Goal: Check status: Check status

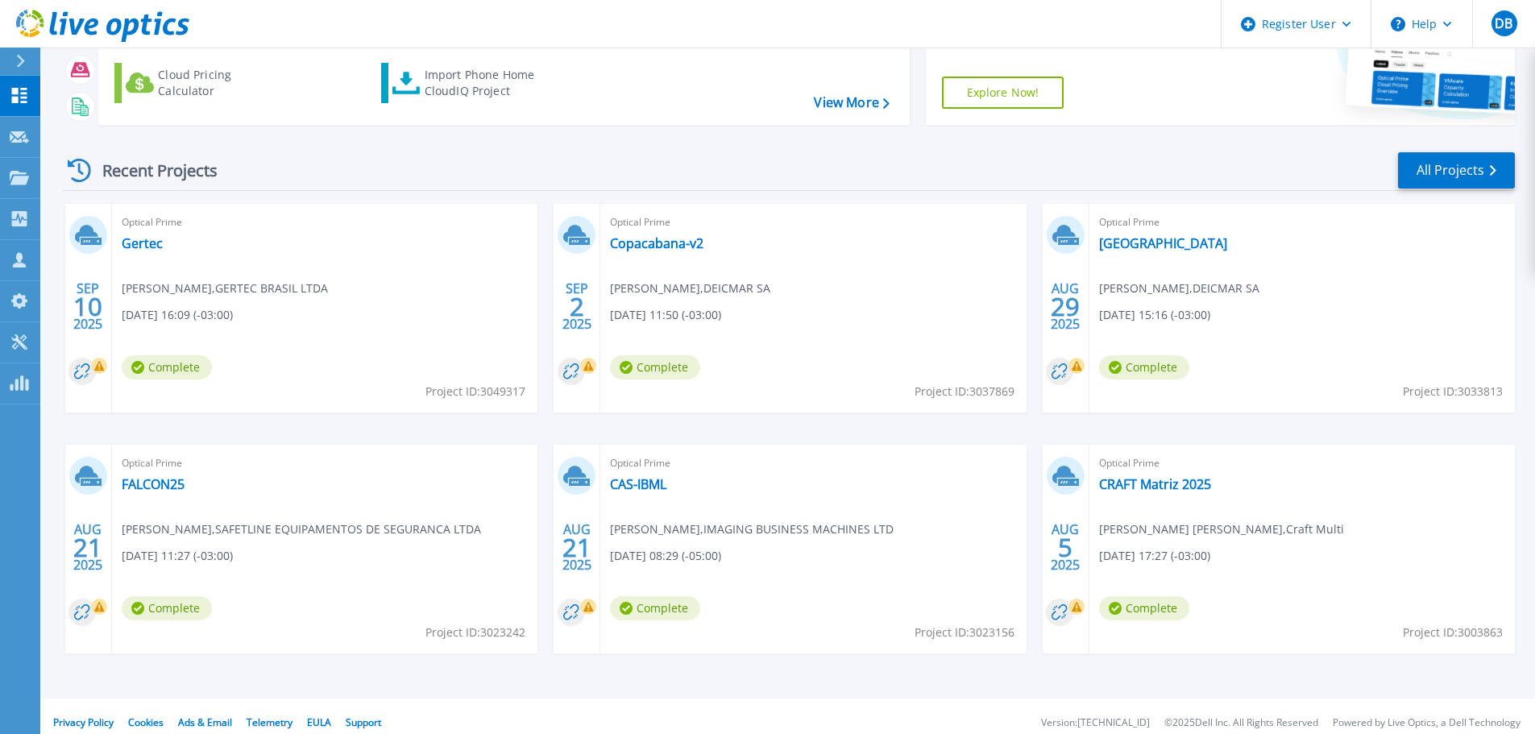
scroll to position [159, 0]
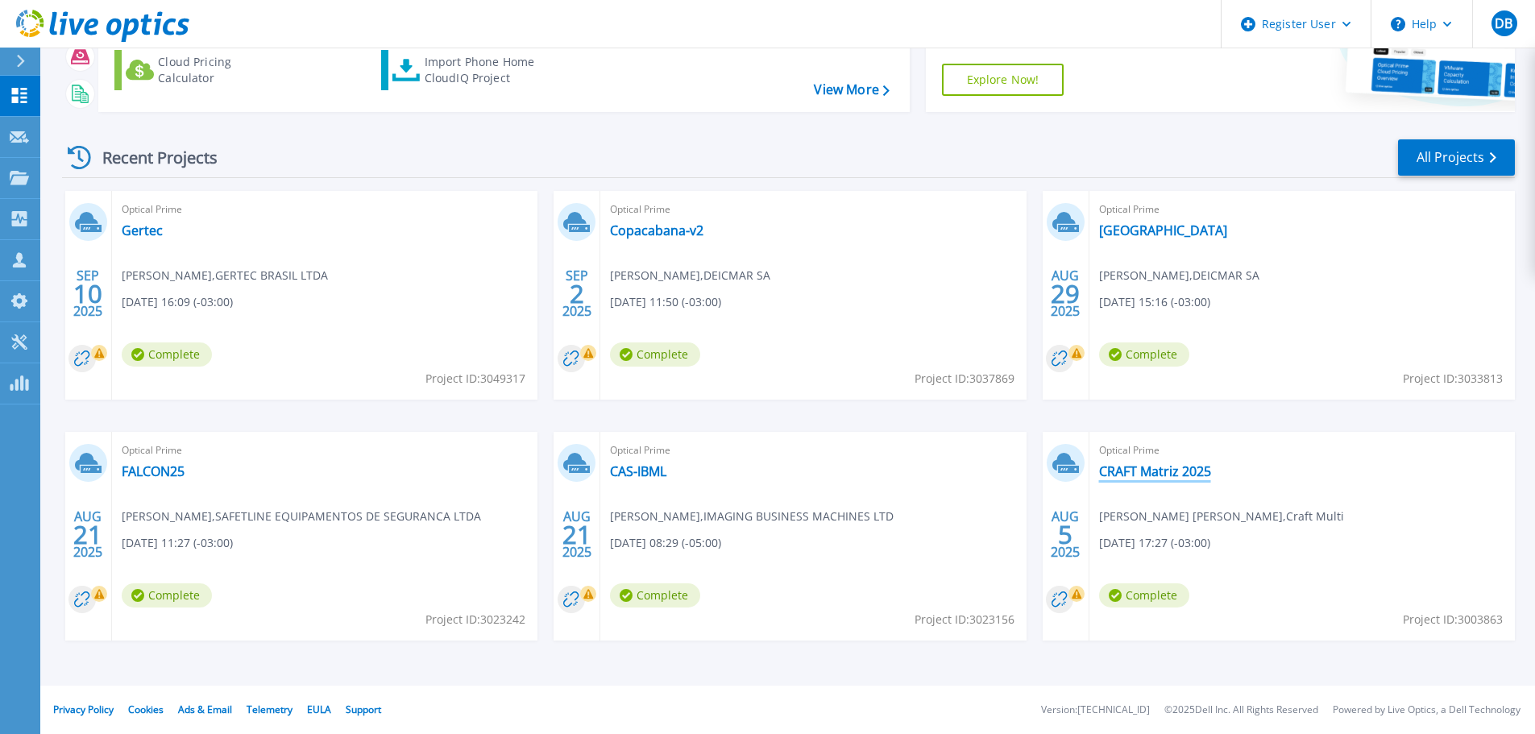
click at [1155, 464] on link "CRAFT Matriz 2025" at bounding box center [1155, 471] width 112 height 16
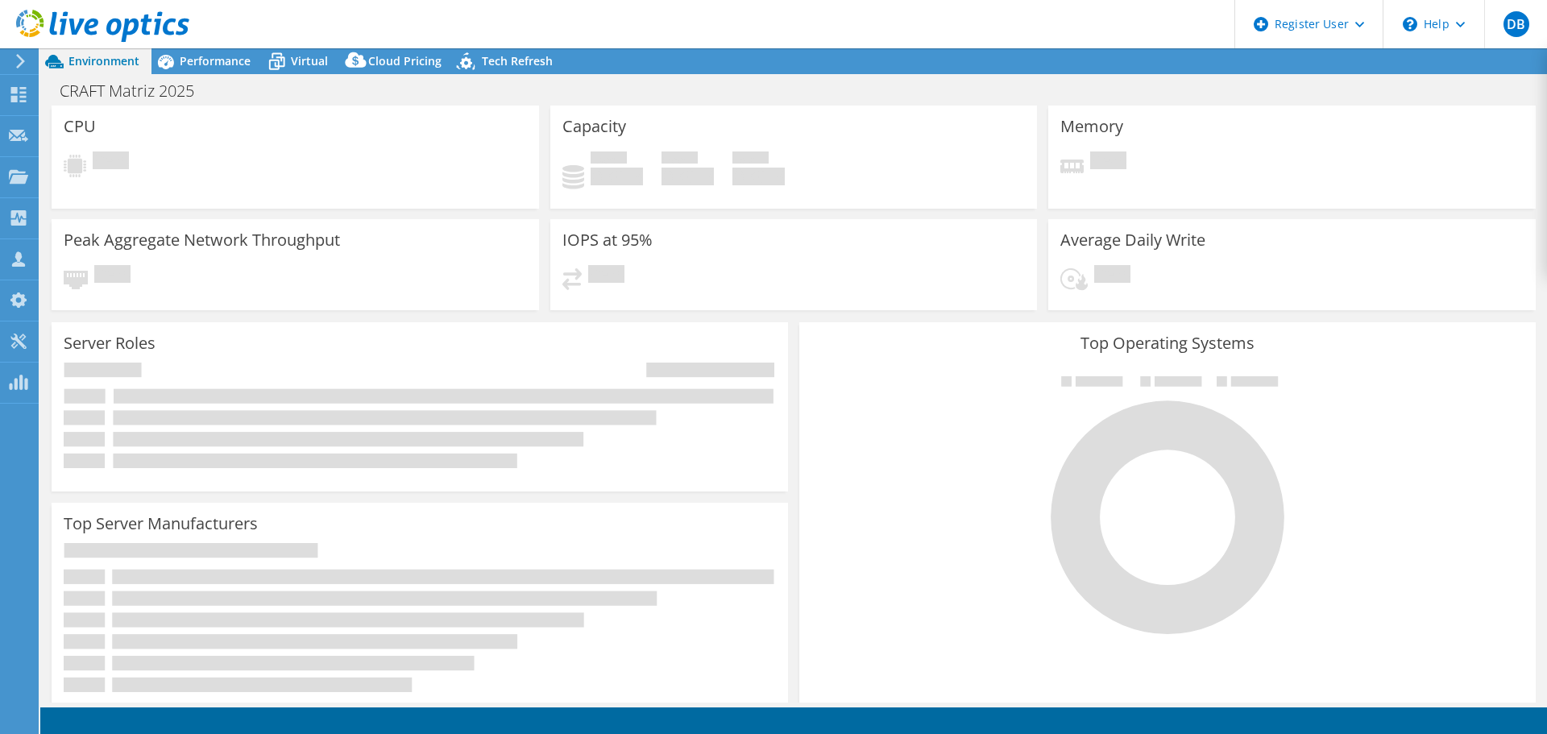
select select "SouthAmerica"
select select "BRL"
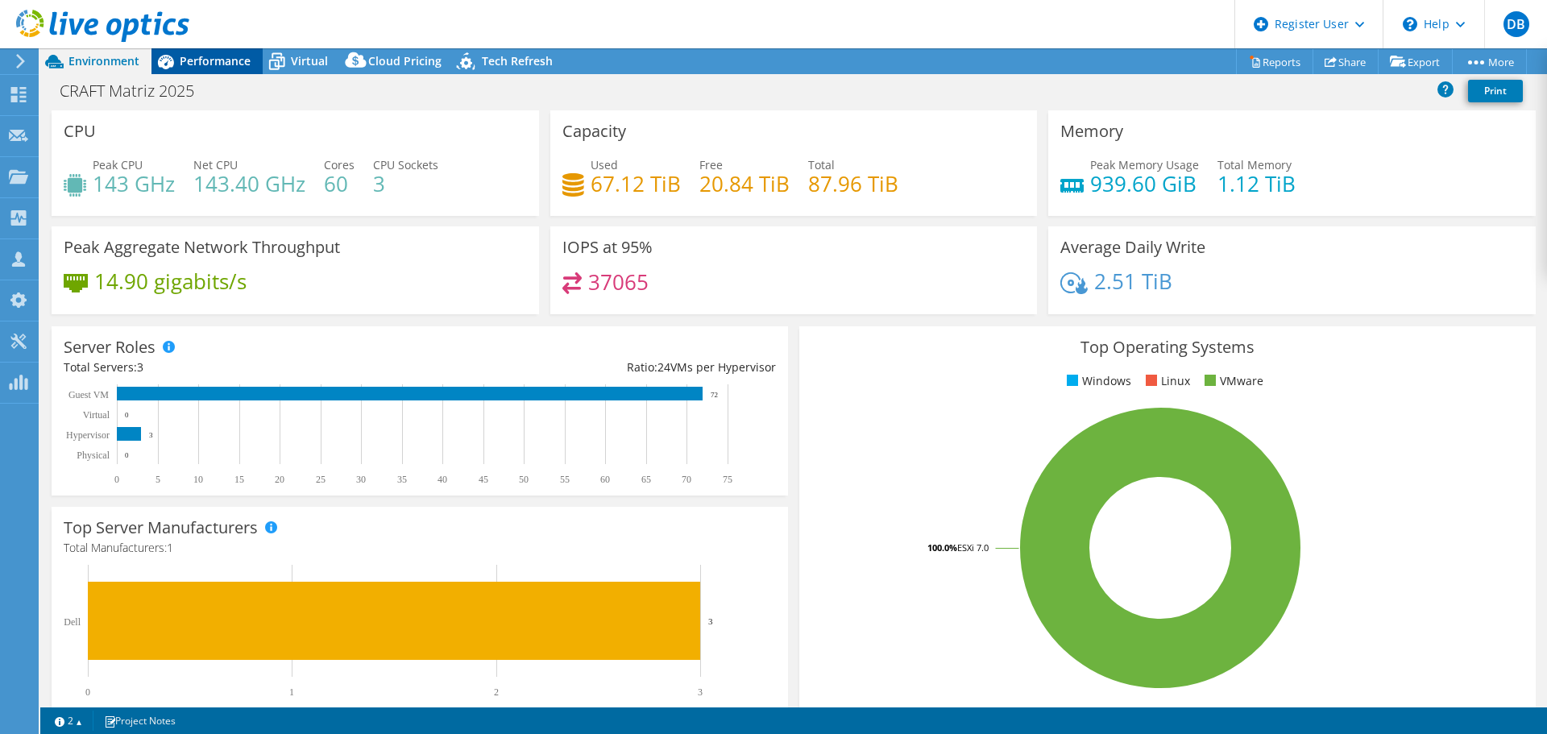
click at [186, 61] on span "Performance" at bounding box center [215, 60] width 71 height 15
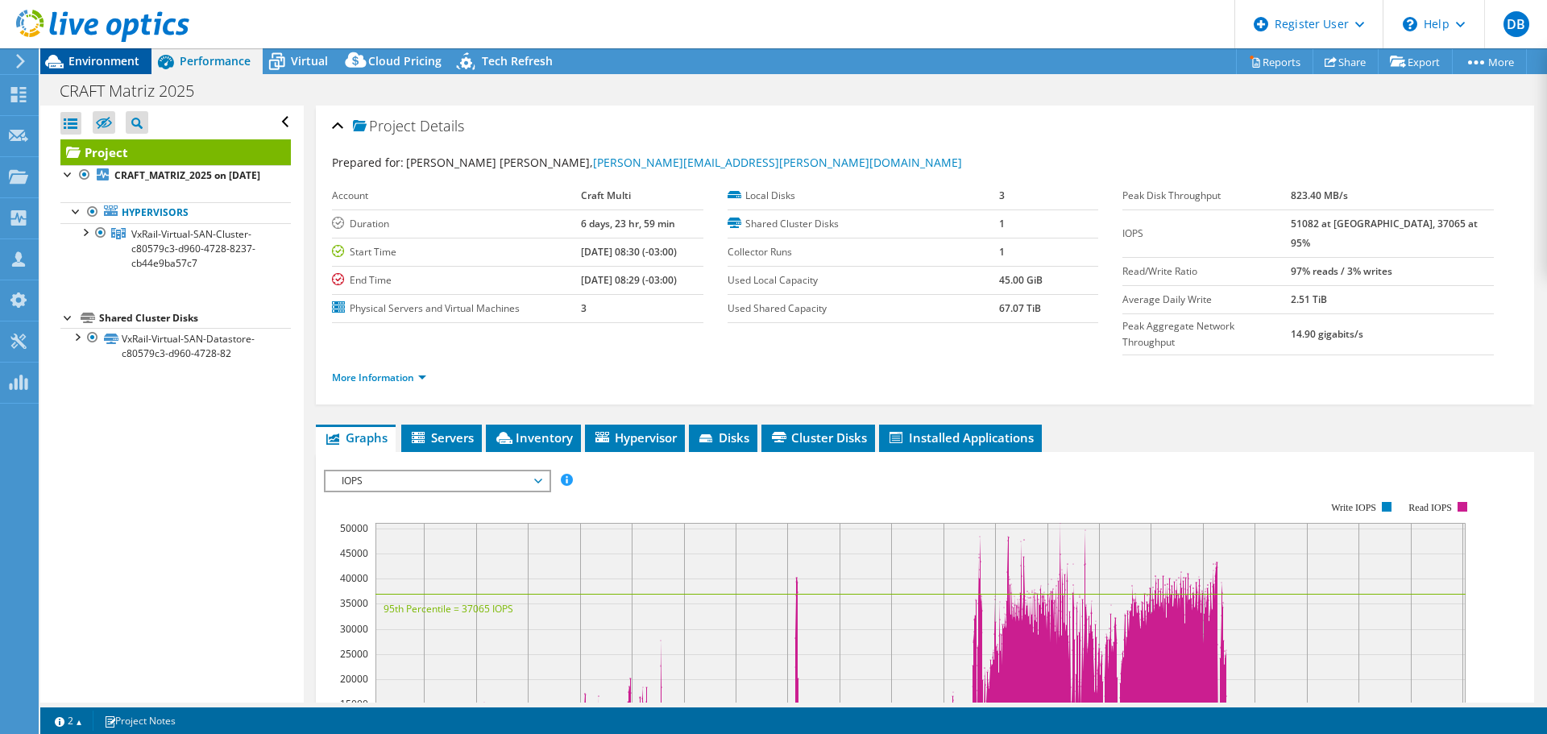
click at [103, 60] on span "Environment" at bounding box center [103, 60] width 71 height 15
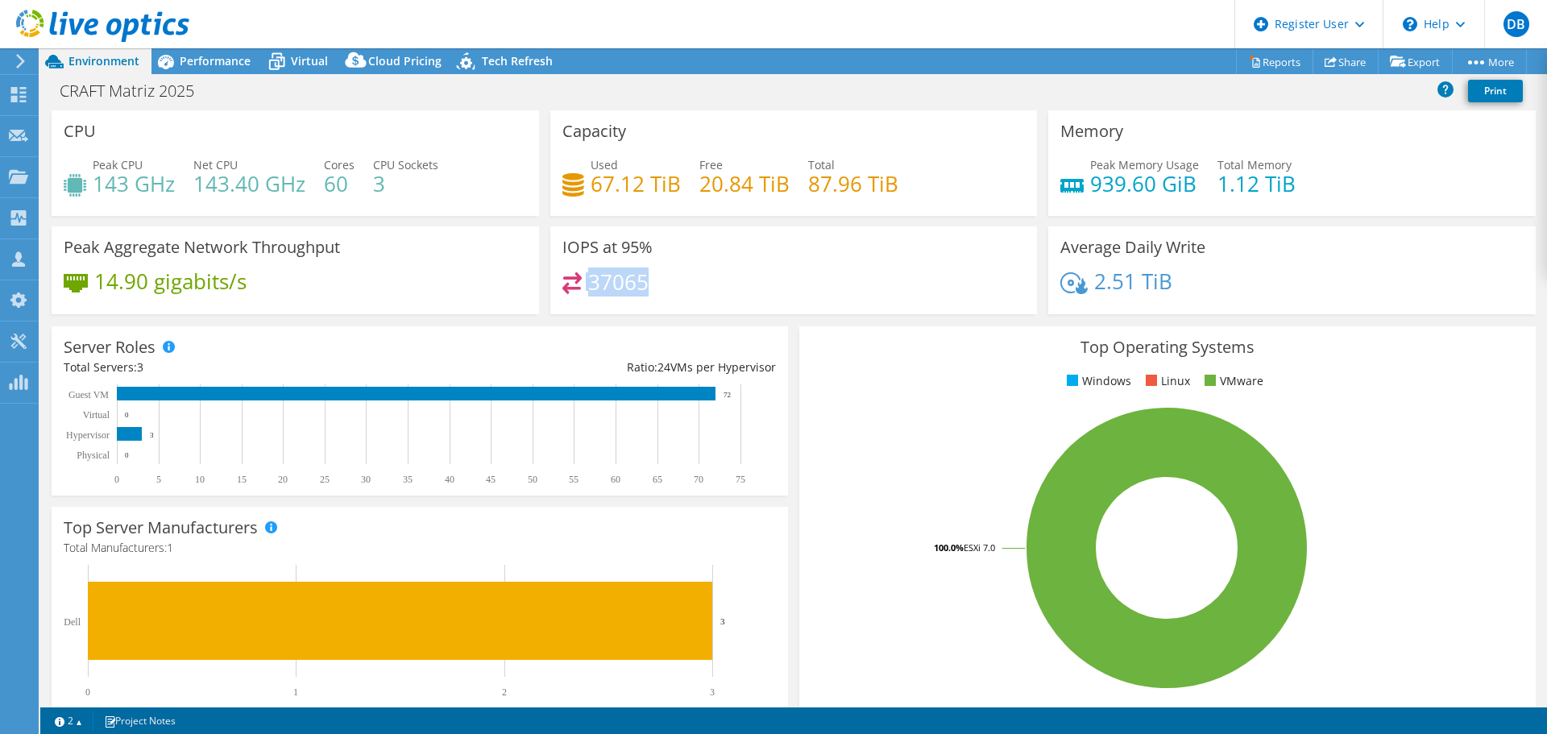
drag, startPoint x: 661, startPoint y: 280, endPoint x: 553, endPoint y: 281, distance: 108.0
click at [553, 281] on div "IOPS at 95% 37065" at bounding box center [793, 270] width 487 height 88
click at [922, 186] on div "Used 67.12 TiB Free 20.84 TiB Total 87.96 TiB" at bounding box center [793, 182] width 463 height 52
click at [864, 186] on h4 "87.96 TiB" at bounding box center [853, 184] width 90 height 18
click at [845, 186] on h4 "87.96 TiB" at bounding box center [853, 184] width 90 height 18
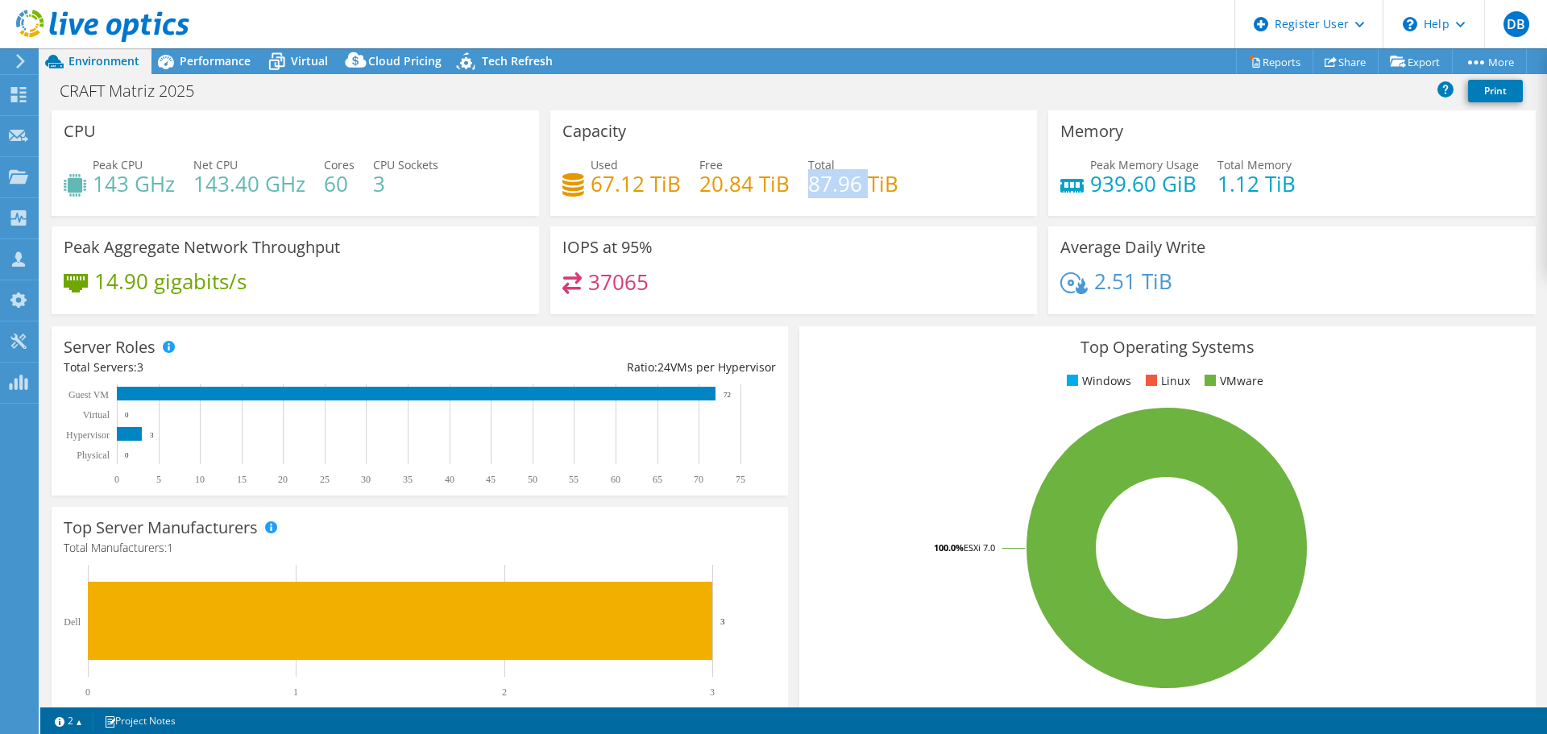
click at [845, 186] on h4 "87.96 TiB" at bounding box center [853, 184] width 90 height 18
click at [720, 185] on h4 "20.84 TiB" at bounding box center [744, 184] width 90 height 18
